Goal: Task Accomplishment & Management: Complete application form

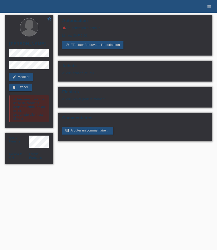
click at [208, 6] on icon "menu" at bounding box center [209, 6] width 5 height 5
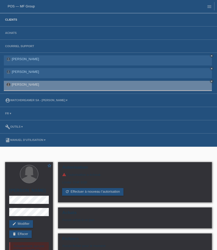
click at [14, 19] on link "Clients" at bounding box center [11, 19] width 17 height 3
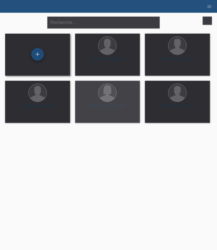
click at [40, 58] on div "+" at bounding box center [37, 54] width 13 height 13
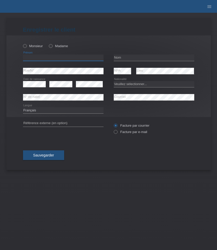
click at [67, 59] on input "text" at bounding box center [63, 58] width 80 height 6
paste input "[PERSON_NAME]"
type input "[PERSON_NAME]"
click at [36, 48] on label "Monsieur" at bounding box center [33, 46] width 20 height 4
click at [26, 47] on input "Monsieur" at bounding box center [24, 45] width 3 height 3
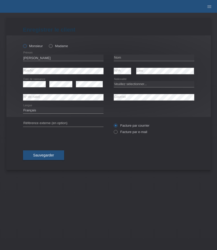
radio input "true"
click at [124, 59] on input "text" at bounding box center [154, 58] width 80 height 6
paste input "Purcaru"
type input "Purcaru"
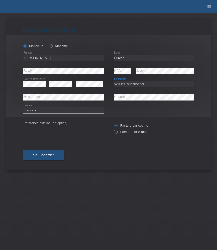
click at [126, 82] on select "Veuillez sélectionner... Suisse Allemagne Autriche Liechtenstein ------------ A…" at bounding box center [154, 84] width 80 height 6
select select "CH"
click at [114, 81] on select "Veuillez sélectionner... Suisse Allemagne Autriche Liechtenstein ------------ A…" at bounding box center [154, 84] width 80 height 6
click at [51, 112] on select "Deutsch Français Italiano English" at bounding box center [63, 110] width 80 height 6
select select "de"
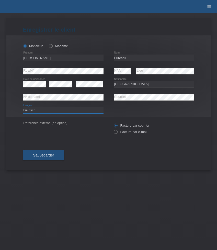
click at [23, 107] on select "Deutsch Français Italiano English" at bounding box center [63, 110] width 80 height 6
click at [119, 134] on label "Facture par e-mail" at bounding box center [130, 132] width 33 height 4
click at [117, 134] on input "Facture par e-mail" at bounding box center [115, 133] width 3 height 6
radio input "true"
click at [47, 157] on span "Sauvegarder" at bounding box center [43, 155] width 21 height 4
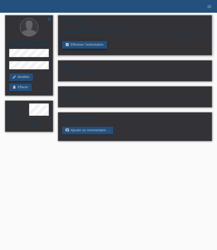
click at [83, 47] on link "assignment_turned_in Effectuer l’autorisation" at bounding box center [84, 45] width 45 height 8
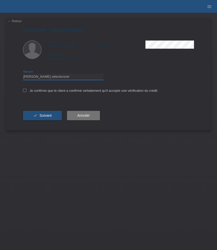
click at [78, 79] on select "Veuillez sélectionner CHF 1.00 - CHF 499.00 CHF 500.00 - CHF 1'999.00 CHF 2'000…" at bounding box center [63, 77] width 80 height 6
select select "3"
click at [23, 75] on select "Veuillez sélectionner CHF 1.00 - CHF 499.00 CHF 500.00 - CHF 1'999.00 CHF 2'000…" at bounding box center [63, 77] width 80 height 6
click at [65, 92] on label "Je confirme que le client a confirmé verbalement qu'il accepte une vérification…" at bounding box center [90, 91] width 135 height 4
click at [26, 92] on input "Je confirme que le client a confirmé verbalement qu'il accepte une vérification…" at bounding box center [24, 90] width 3 height 3
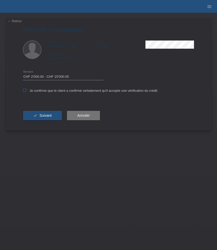
checkbox input "true"
click at [45, 117] on span "Suivant" at bounding box center [45, 116] width 12 height 4
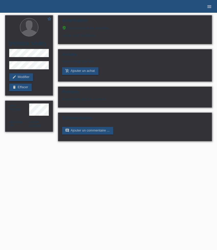
click at [208, 6] on icon "menu" at bounding box center [209, 6] width 5 height 5
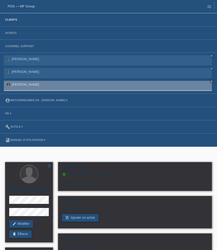
click at [13, 20] on link "Clients" at bounding box center [11, 19] width 17 height 3
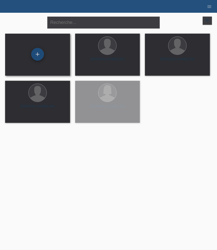
click at [39, 56] on div "+" at bounding box center [37, 54] width 12 height 9
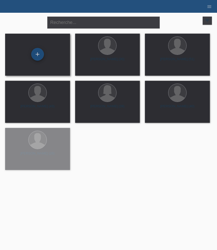
click at [39, 56] on div "+" at bounding box center [37, 54] width 13 height 13
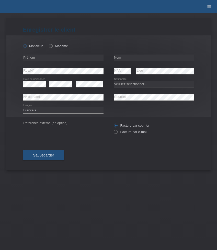
click at [36, 46] on label "Monsieur" at bounding box center [33, 46] width 20 height 4
click at [26, 46] on input "Monsieur" at bounding box center [24, 45] width 3 height 3
radio input "true"
click at [37, 58] on input "text" at bounding box center [63, 58] width 80 height 6
paste input "[PERSON_NAME]"
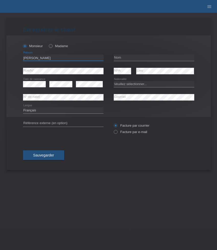
type input "[PERSON_NAME]"
click at [146, 56] on input "text" at bounding box center [154, 58] width 80 height 6
paste input "Costi"
type input "Costi"
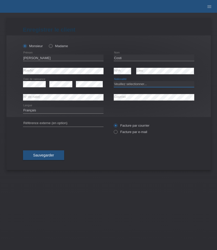
click at [156, 83] on select "Veuillez sélectionner... Suisse Allemagne Autriche Liechtenstein ------------ A…" at bounding box center [154, 84] width 80 height 6
select select "CH"
click at [114, 81] on select "Veuillez sélectionner... Suisse Allemagne Autriche Liechtenstein ------------ A…" at bounding box center [154, 84] width 80 height 6
click at [130, 134] on label "Facture par e-mail" at bounding box center [130, 132] width 33 height 4
click at [117, 134] on input "Facture par e-mail" at bounding box center [115, 133] width 3 height 6
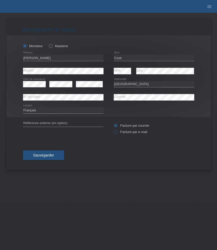
radio input "true"
click at [49, 155] on span "Sauvegarder" at bounding box center [43, 155] width 21 height 4
click at [105, 71] on div "error Rue/N° error NPA error Lieu" at bounding box center [108, 71] width 171 height 13
click at [110, 71] on div "error Rue/N° error NPA error Lieu" at bounding box center [108, 71] width 171 height 13
click at [129, 72] on icon "error" at bounding box center [129, 71] width 4 height 4
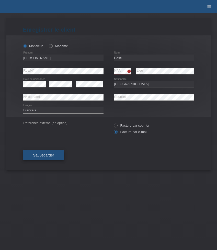
click at [34, 157] on span "Sauvegarder" at bounding box center [43, 155] width 21 height 4
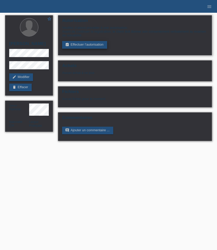
click at [81, 46] on link "assignment_turned_in Effectuer l’autorisation" at bounding box center [84, 45] width 45 height 8
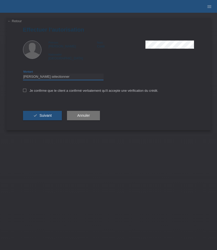
click at [80, 77] on select "Veuillez sélectionner CHF 1.00 - CHF 499.00 CHF 500.00 - CHF 1'999.00 CHF 2'000…" at bounding box center [63, 77] width 80 height 6
select select "3"
click at [23, 75] on select "Veuillez sélectionner CHF 1.00 - CHF 499.00 CHF 500.00 - CHF 1'999.00 CHF 2'000…" at bounding box center [63, 77] width 80 height 6
click at [68, 91] on label "Je confirme que le client a confirmé verbalement qu'il accepte une vérification…" at bounding box center [90, 91] width 135 height 4
click at [26, 91] on input "Je confirme que le client a confirmé verbalement qu'il accepte une vérification…" at bounding box center [24, 90] width 3 height 3
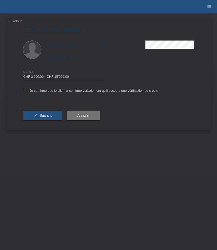
checkbox input "true"
click at [43, 121] on button "check Suivant" at bounding box center [42, 116] width 39 height 10
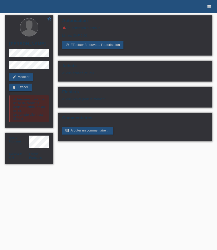
click at [210, 7] on icon "menu" at bounding box center [209, 6] width 5 height 5
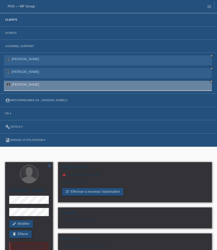
click at [13, 19] on link "Clients" at bounding box center [11, 19] width 17 height 3
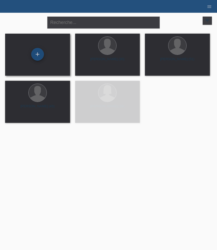
click at [40, 57] on div "+" at bounding box center [37, 54] width 13 height 13
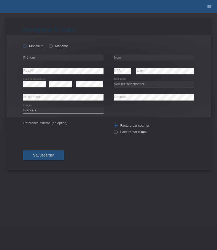
click at [30, 44] on label "Monsieur" at bounding box center [33, 46] width 20 height 4
click at [26, 44] on input "Monsieur" at bounding box center [24, 45] width 3 height 3
radio input "true"
click at [68, 56] on input "text" at bounding box center [63, 58] width 80 height 6
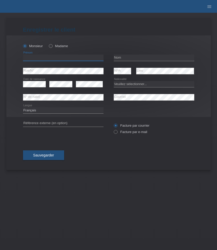
paste input "Ozan"
type input "Ozan"
click at [134, 56] on input "text" at bounding box center [154, 58] width 80 height 6
paste input "Topcu"
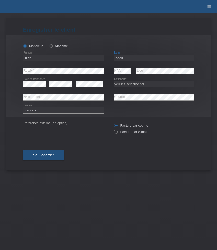
type input "Topcu"
click at [138, 85] on select "Veuillez sélectionner... Suisse Allemagne Autriche Liechtenstein ------------ A…" at bounding box center [154, 84] width 80 height 6
select select "DE"
click at [114, 81] on select "Veuillez sélectionner... Suisse Allemagne Autriche Liechtenstein ------------ A…" at bounding box center [154, 84] width 80 height 6
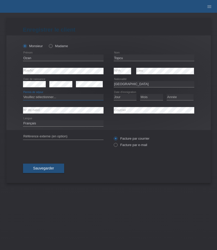
click at [37, 98] on select "Veuillez sélectionner... C B B - Statut de réfugié Autre" at bounding box center [63, 97] width 80 height 6
select select "B"
click at [23, 94] on select "Veuillez sélectionner... C B B - Statut de réfugié Autre" at bounding box center [63, 97] width 80 height 6
click at [125, 99] on select "Jour 01 02 03 04 05 06 07 08 09 10 11" at bounding box center [125, 97] width 23 height 6
select select "01"
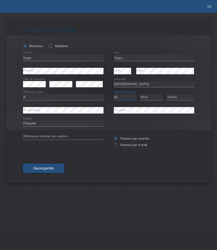
click at [114, 94] on select "Jour 01 02 03 04 05 06 07 08 09 10 11" at bounding box center [125, 97] width 23 height 6
click at [152, 98] on select "Mois 01 02 03 04 05 06 07 08 09 10 11" at bounding box center [151, 97] width 23 height 6
select select "01"
click at [140, 94] on select "Mois 01 02 03 04 05 06 07 08 09 10 11" at bounding box center [151, 97] width 23 height 6
click at [174, 99] on select "Année 2025 2024 2023 2022 2021 2020 2019 2018 2017 2016 2015 2014 2013 2012 201…" at bounding box center [179, 97] width 27 height 6
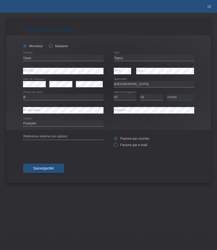
select select "2018"
click at [166, 94] on select "Année 2025 2024 2023 2022 2021 2020 2019 2018 2017 2016 2015 2014 2013 2012 201…" at bounding box center [179, 97] width 27 height 6
click at [130, 146] on label "Facture par e-mail" at bounding box center [130, 145] width 33 height 4
click at [117, 146] on input "Facture par e-mail" at bounding box center [115, 146] width 3 height 6
radio input "true"
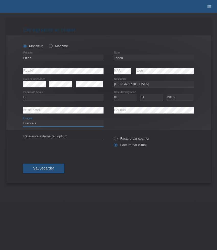
click at [69, 122] on select "Deutsch Français Italiano English" at bounding box center [63, 124] width 80 height 6
select select "de"
click at [23, 121] on select "Deutsch Français Italiano English" at bounding box center [63, 124] width 80 height 6
click at [50, 169] on span "Sauvegarder" at bounding box center [43, 168] width 21 height 4
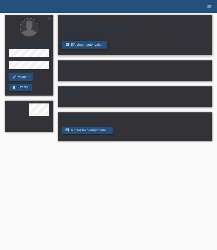
click at [88, 46] on link "assignment_turned_in Effectuer l’autorisation" at bounding box center [84, 45] width 45 height 8
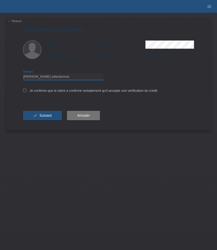
click at [86, 77] on select "Veuillez sélectionner CHF 1.00 - CHF 499.00 CHF 500.00 - CHF 1'999.00 CHF 2'000…" at bounding box center [63, 77] width 80 height 6
select select "3"
click at [23, 75] on select "Veuillez sélectionner CHF 1.00 - CHF 499.00 CHF 500.00 - CHF 1'999.00 CHF 2'000…" at bounding box center [63, 77] width 80 height 6
click at [61, 91] on label "Je confirme que le client a confirmé verbalement qu'il accepte une vérification…" at bounding box center [90, 91] width 135 height 4
click at [26, 91] on input "Je confirme que le client a confirmé verbalement qu'il accepte une vérification…" at bounding box center [24, 90] width 3 height 3
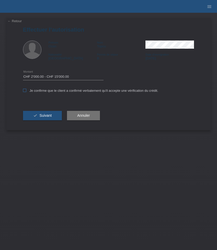
checkbox input "true"
click at [51, 120] on button "check Suivant" at bounding box center [42, 116] width 39 height 10
